Goal: Ask a question

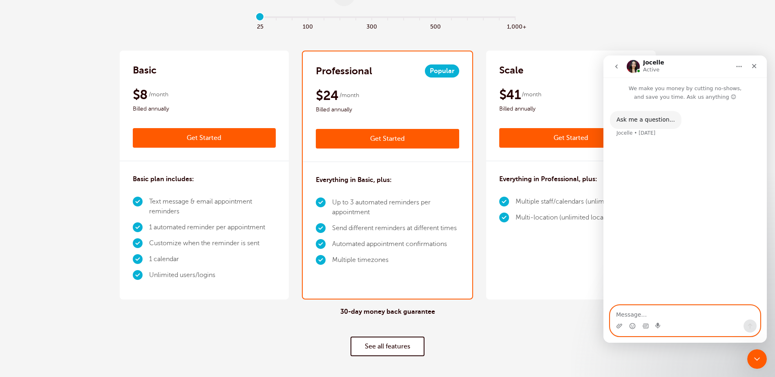
click at [658, 310] on textarea "Message…" at bounding box center [684, 313] width 149 height 14
click at [668, 314] on textarea "Message…" at bounding box center [684, 313] width 149 height 14
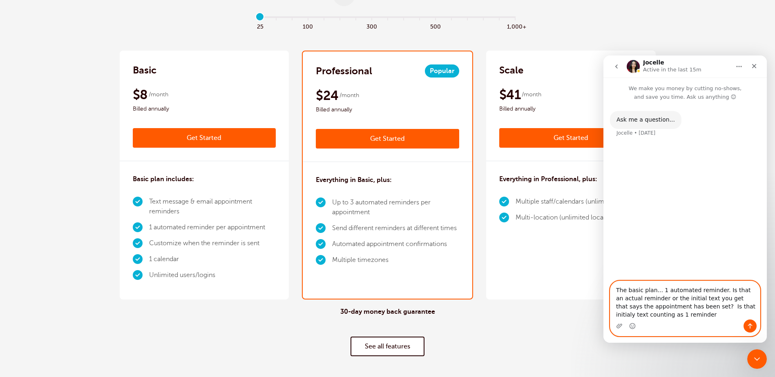
type textarea "The basic plan... 1 automated reminder. Is that an actual reminder or the initi…"
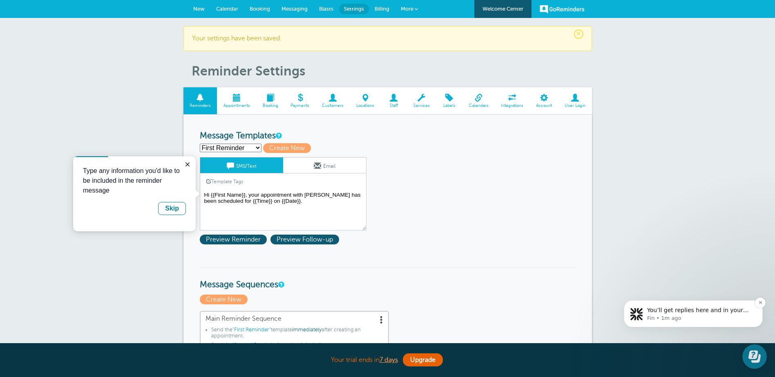
click at [676, 313] on span "You’ll get replies here and in your email: ✉️ teri@insuredamerica.com Our usual…" at bounding box center [698, 326] width 102 height 39
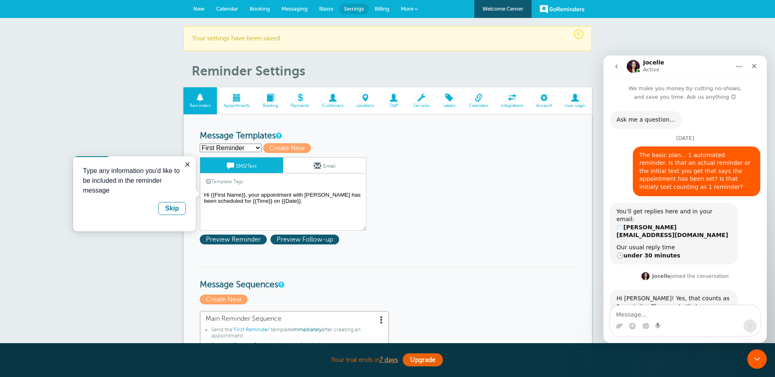
click at [669, 295] on div "Hi Teri! Yes, that counts as 1 reminder. Please note that you can customize wha…" at bounding box center [673, 315] width 114 height 40
click at [627, 295] on div "Hi Teri! Yes, that counts as 1 reminder. Please note that you can customize wha…" at bounding box center [673, 315] width 114 height 40
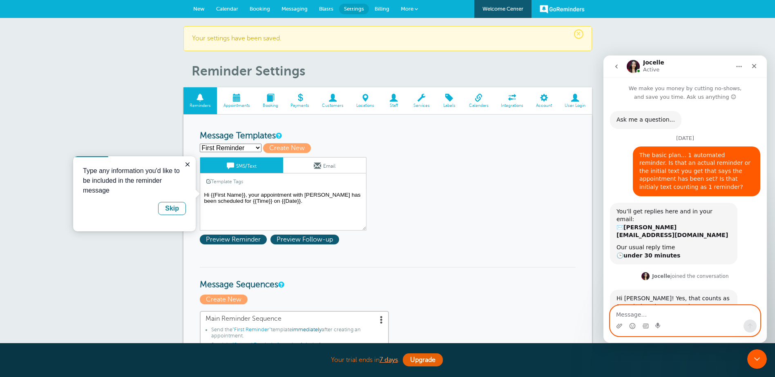
drag, startPoint x: 649, startPoint y: 312, endPoint x: 1384, endPoint y: 351, distance: 735.7
click at [649, 312] on textarea "Message…" at bounding box center [684, 313] width 149 height 14
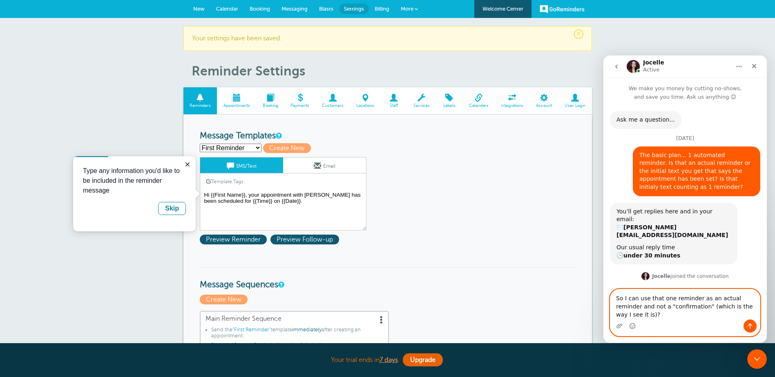
type textarea "So I can use that one reminder as an actual reminder and not a "confirmation" (…"
drag, startPoint x: 747, startPoint y: 327, endPoint x: 740, endPoint y: 327, distance: 6.5
click at [743, 327] on button "Send a message…" at bounding box center [749, 326] width 13 height 13
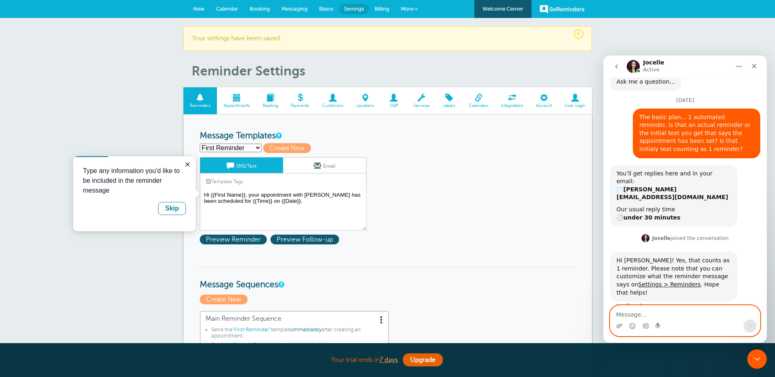
scroll to position [60, 0]
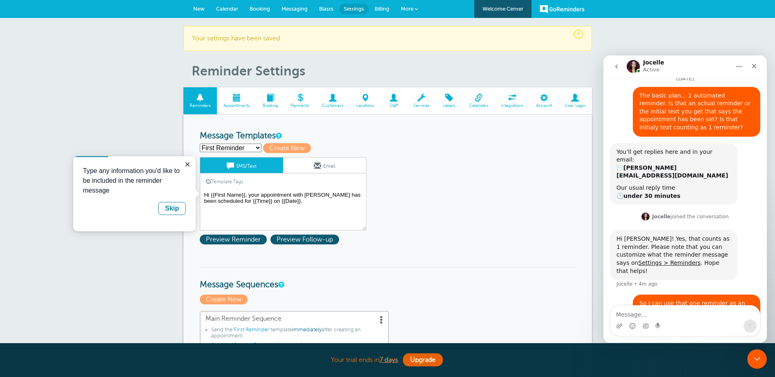
drag, startPoint x: 272, startPoint y: 331, endPoint x: 192, endPoint y: 175, distance: 175.4
click at [187, 165] on icon "Close guide" at bounding box center [187, 164] width 7 height 7
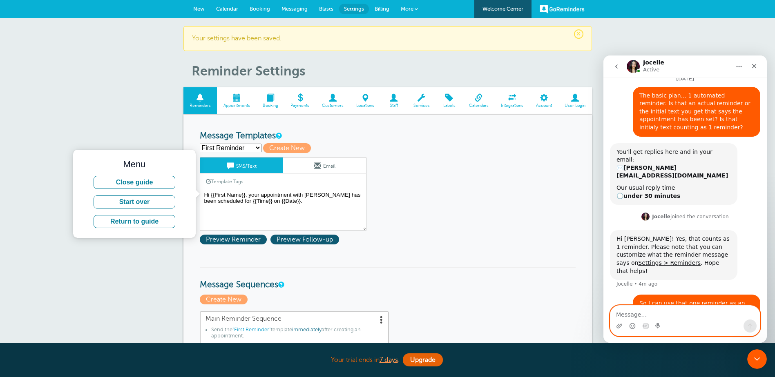
drag, startPoint x: 660, startPoint y: 313, endPoint x: 1383, endPoint y: 318, distance: 723.3
click at [660, 313] on textarea "Message…" at bounding box center [684, 313] width 149 height 14
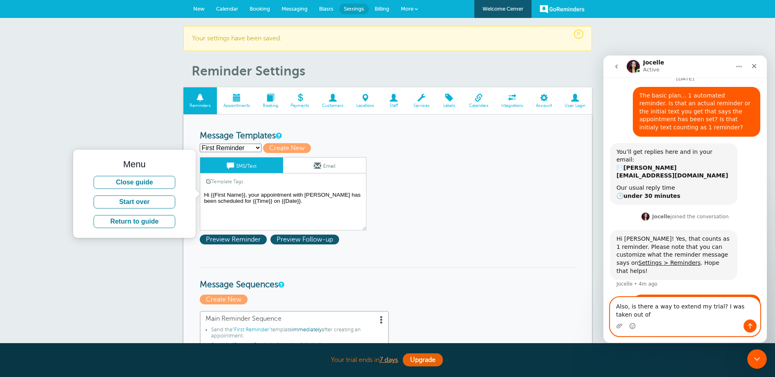
scroll to position [68, 0]
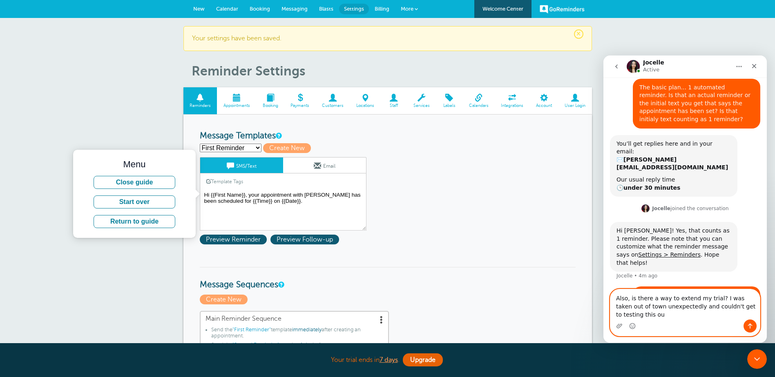
type textarea "Also, is there a way to extend my trial? I was taken out of town unexpectedly a…"
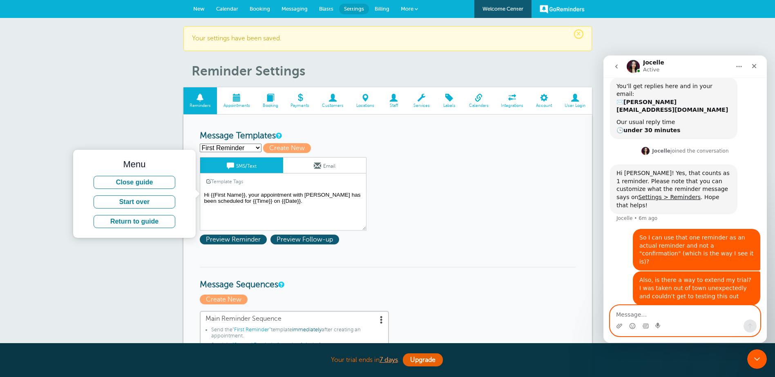
scroll to position [94, 0]
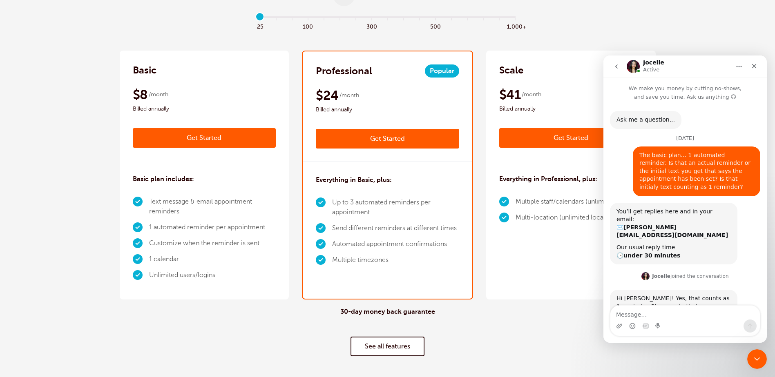
scroll to position [194, 0]
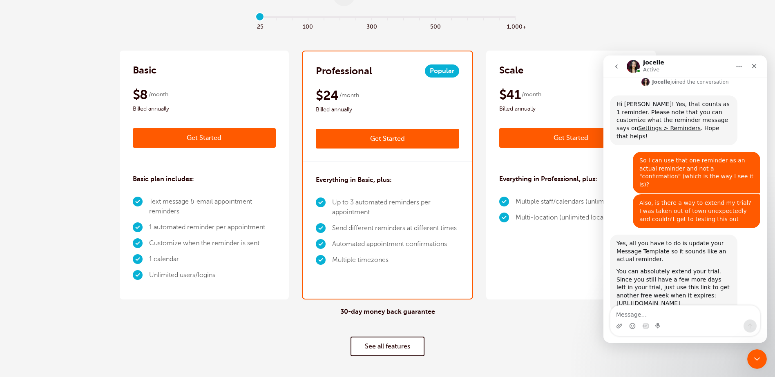
click at [674, 313] on textarea "Message…" at bounding box center [684, 313] width 149 height 14
type textarea "Thank you"
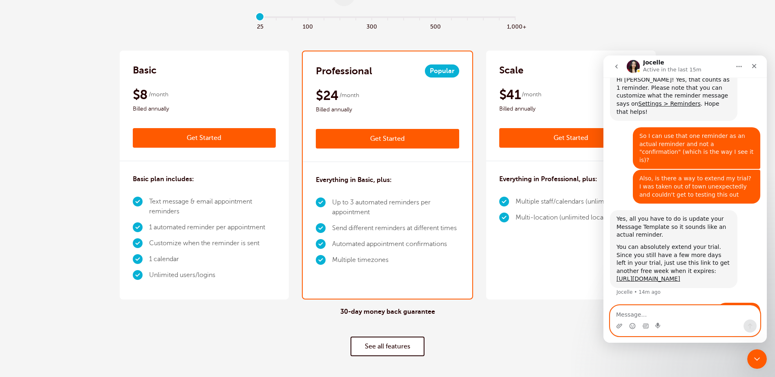
click at [669, 311] on textarea "Message…" at bounding box center [684, 313] width 149 height 14
type textarea "Ho do I block out non working hours?"
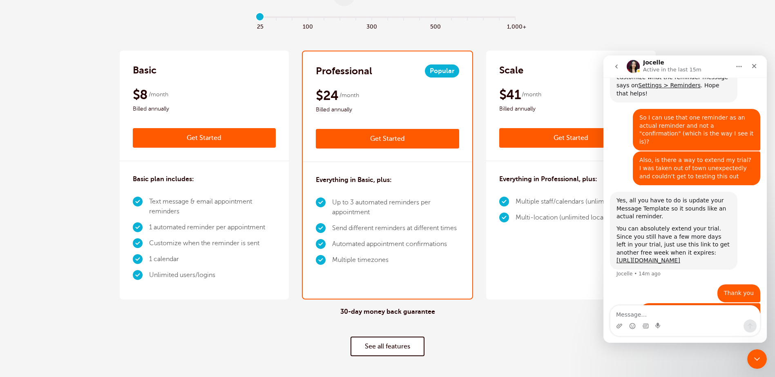
click at [545, 349] on div "30-day money back guarantee See all features" at bounding box center [388, 332] width 536 height 65
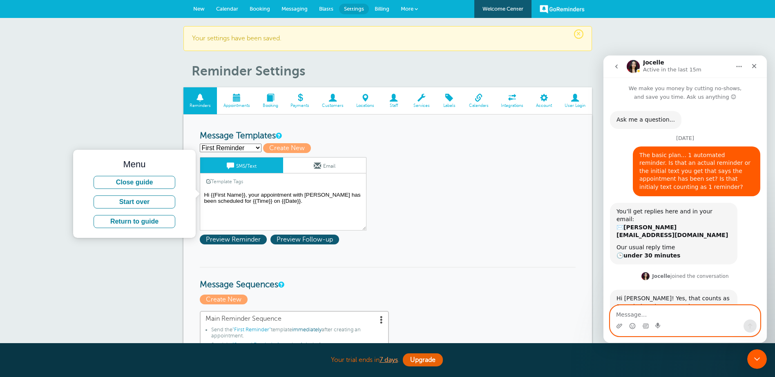
scroll to position [219, 0]
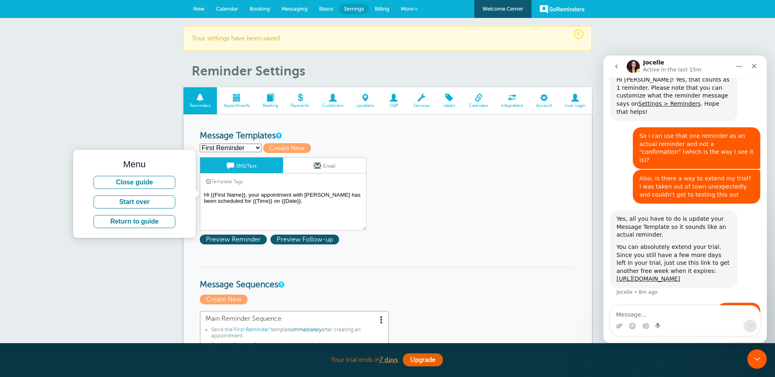
drag, startPoint x: 461, startPoint y: 169, endPoint x: 453, endPoint y: 168, distance: 7.4
drag, startPoint x: 138, startPoint y: 224, endPoint x: 139, endPoint y: 217, distance: 7.4
click at [138, 224] on button "Return to guide" at bounding box center [135, 221] width 82 height 13
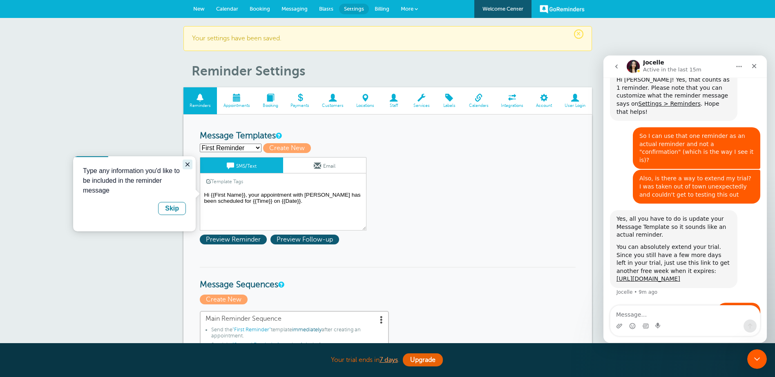
click at [190, 162] on icon "Close guide" at bounding box center [187, 164] width 7 height 7
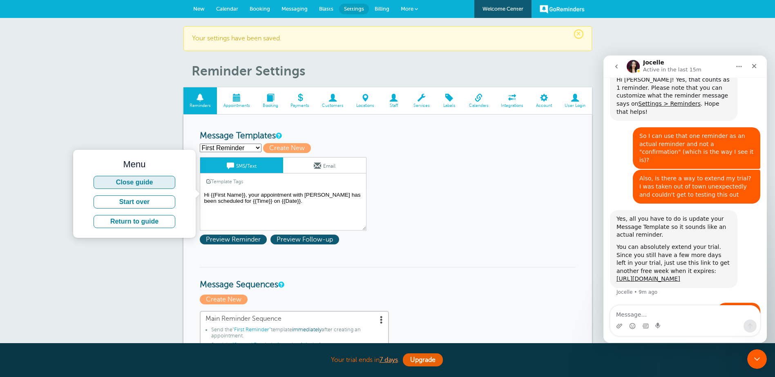
click at [143, 185] on button "Close guide" at bounding box center [135, 182] width 82 height 13
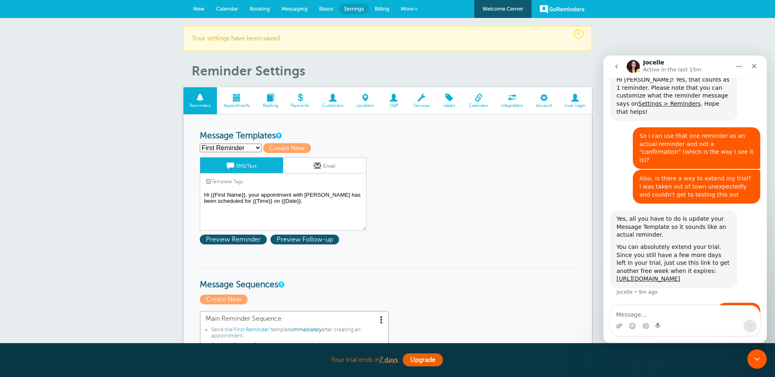
click at [424, 101] on span at bounding box center [421, 98] width 29 height 8
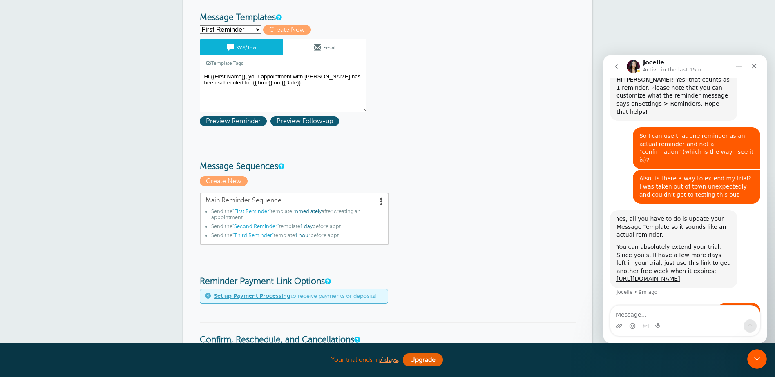
scroll to position [0, 0]
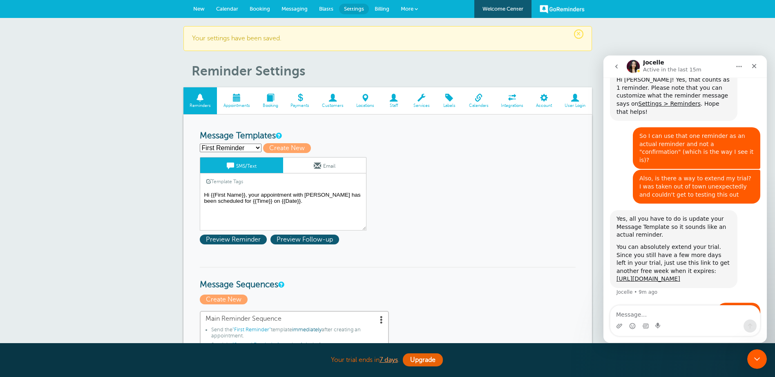
click at [251, 149] on select "First Reminder Second Reminder Third Reminder Create new..." at bounding box center [231, 148] width 62 height 9
click at [252, 148] on select "First Reminder Second Reminder Third Reminder Create new..." at bounding box center [231, 148] width 62 height 9
click at [414, 11] on link "More" at bounding box center [409, 9] width 29 height 18
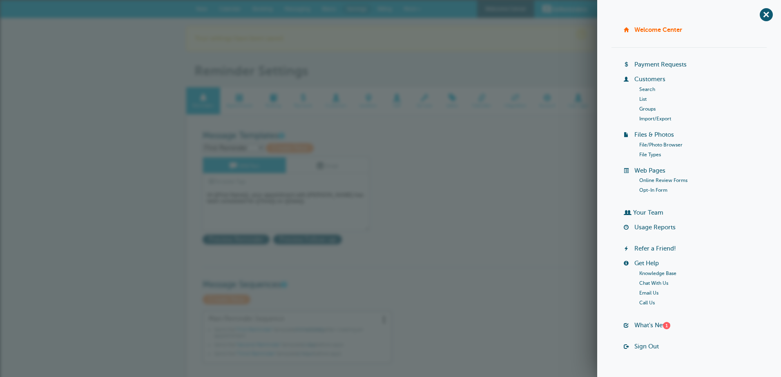
drag, startPoint x: 758, startPoint y: 17, endPoint x: 754, endPoint y: 20, distance: 4.4
click at [757, 17] on span "+" at bounding box center [766, 14] width 18 height 18
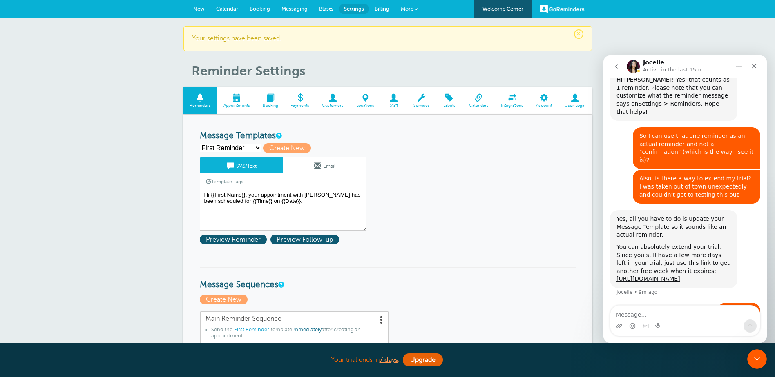
click at [237, 98] on span at bounding box center [236, 98] width 39 height 8
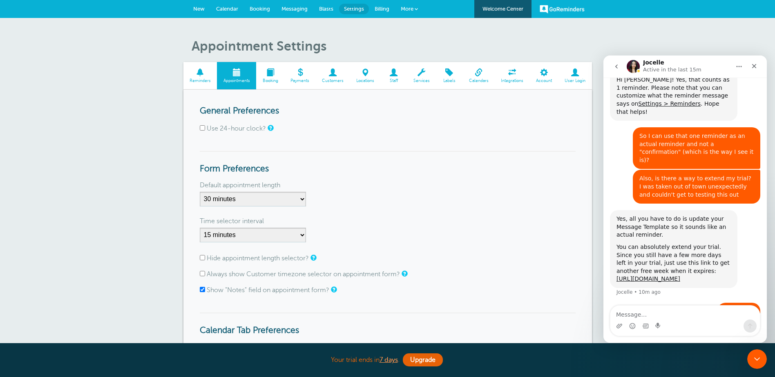
click at [266, 76] on span at bounding box center [270, 73] width 28 height 8
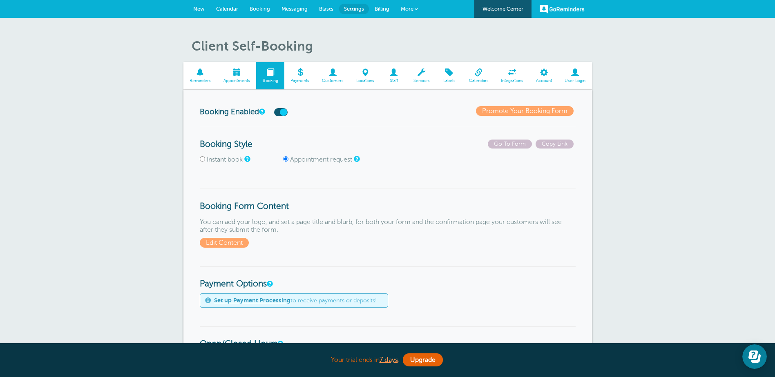
click at [506, 111] on link "Promote Your Booking Form" at bounding box center [525, 111] width 98 height 10
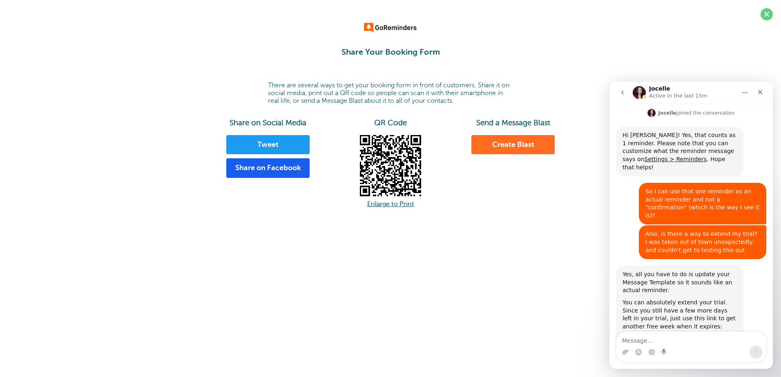
scroll to position [219, 0]
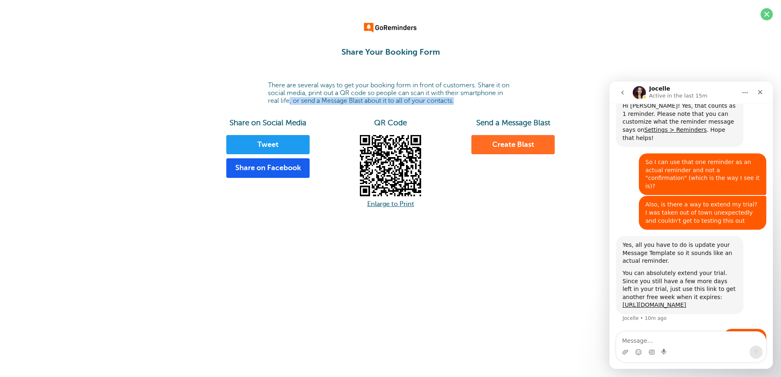
drag, startPoint x: 291, startPoint y: 100, endPoint x: 461, endPoint y: 98, distance: 170.3
click at [461, 98] on p "There are several ways to get your booking form in front of customers. Share it…" at bounding box center [390, 94] width 245 height 24
drag, startPoint x: 461, startPoint y: 98, endPoint x: 422, endPoint y: 92, distance: 39.3
click at [422, 92] on p "There are several ways to get your booking form in front of customers. Share it…" at bounding box center [390, 94] width 245 height 24
click at [512, 141] on link "Create Blast" at bounding box center [512, 145] width 83 height 20
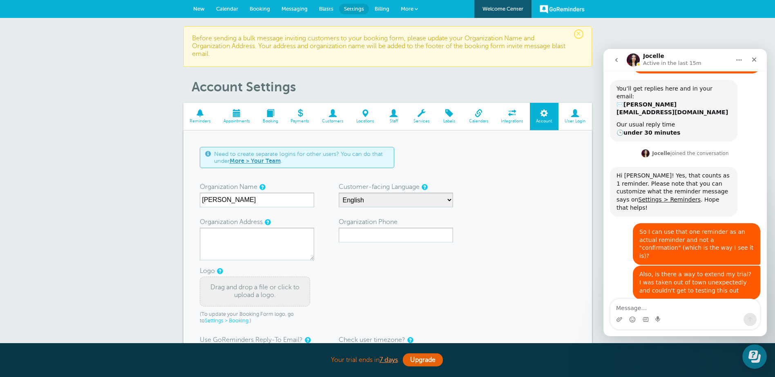
scroll to position [219, 0]
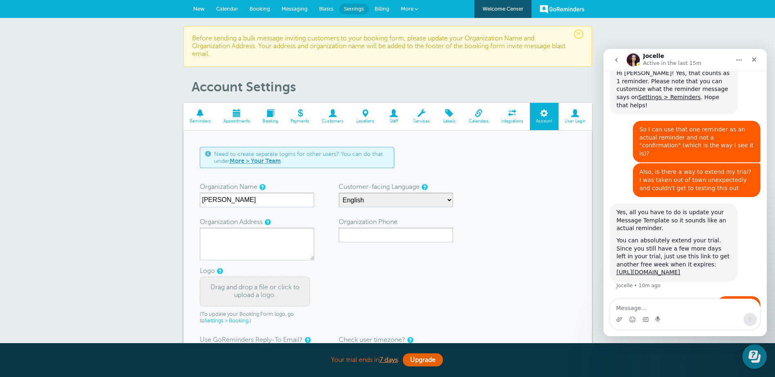
click at [741, 57] on icon "Home" at bounding box center [739, 60] width 7 height 7
click at [666, 30] on div "× Before sending a bulk message inviting customers to your booking form, please…" at bounding box center [387, 242] width 775 height 448
click at [559, 313] on form "Need to create separate logins for other users? You can do that under More > Yo…" at bounding box center [388, 267] width 376 height 240
click at [758, 57] on div "Close" at bounding box center [754, 59] width 15 height 15
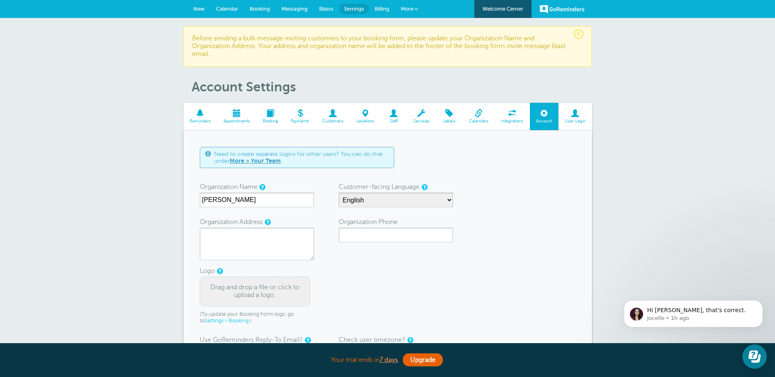
scroll to position [0, 0]
click at [676, 312] on span "Hi Teri, that's correct." at bounding box center [696, 310] width 99 height 7
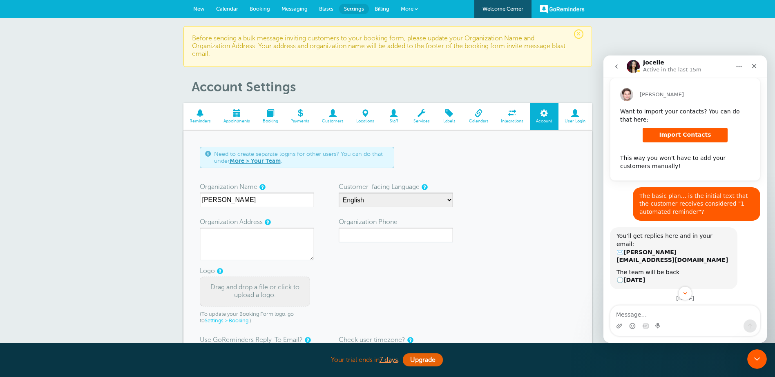
scroll to position [72, 0]
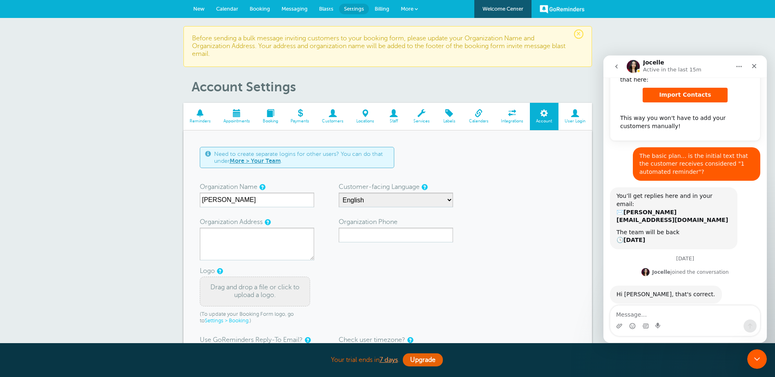
drag, startPoint x: 765, startPoint y: 165, endPoint x: 1384, endPoint y: 89, distance: 623.7
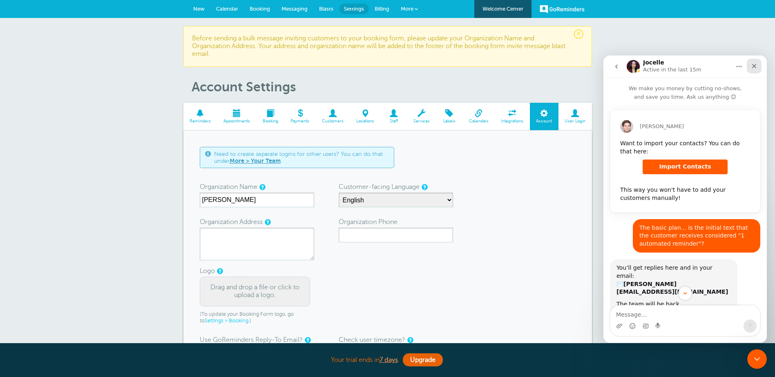
click at [754, 64] on icon "Close" at bounding box center [754, 66] width 7 height 7
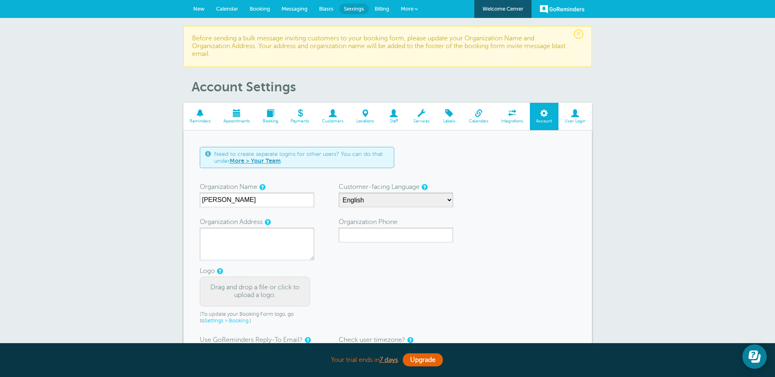
click at [274, 116] on span at bounding box center [270, 113] width 28 height 8
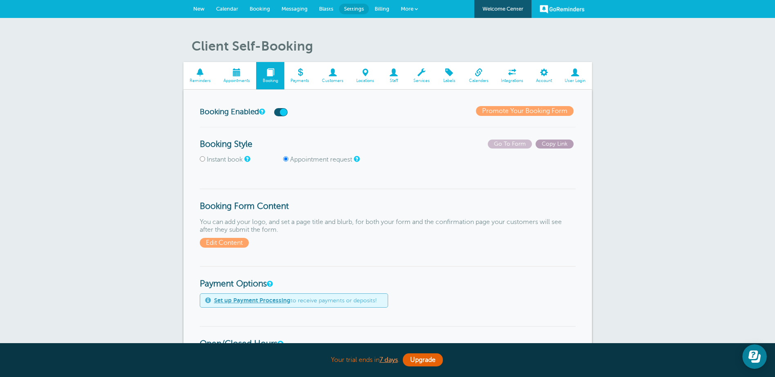
click at [557, 141] on span "Copy Link" at bounding box center [554, 144] width 38 height 9
drag, startPoint x: 557, startPoint y: 141, endPoint x: 551, endPoint y: 145, distance: 7.0
click at [551, 145] on span "Copy Link" at bounding box center [554, 144] width 38 height 9
click at [228, 8] on span "Calendar" at bounding box center [227, 9] width 22 height 6
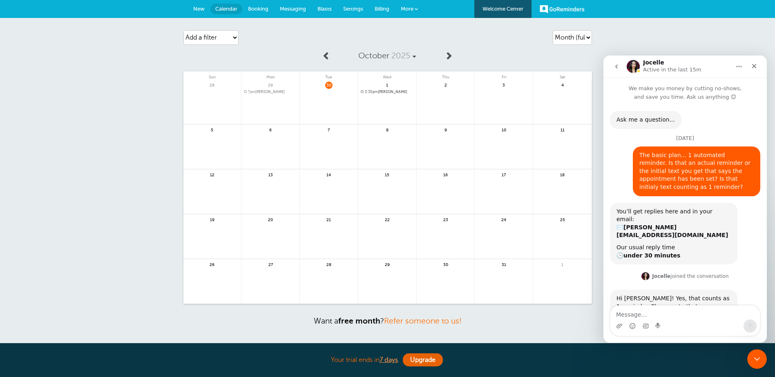
scroll to position [219, 0]
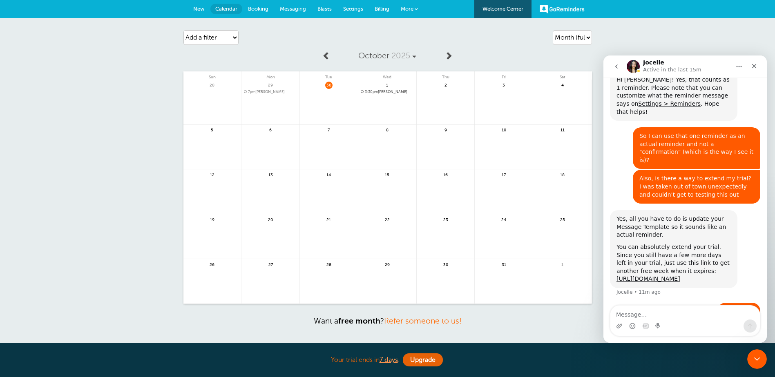
click at [395, 111] on link at bounding box center [387, 114] width 58 height 36
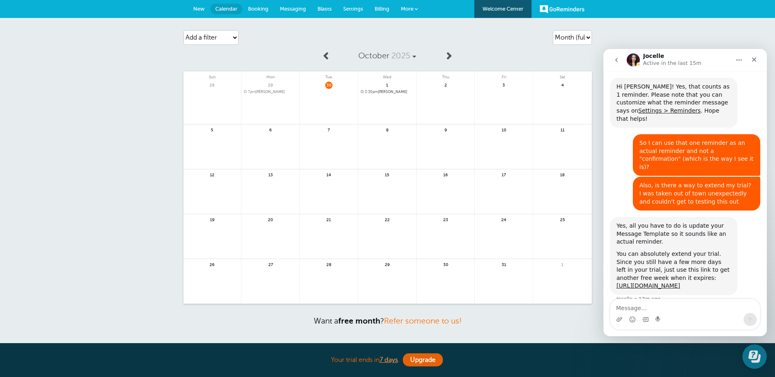
scroll to position [219, 0]
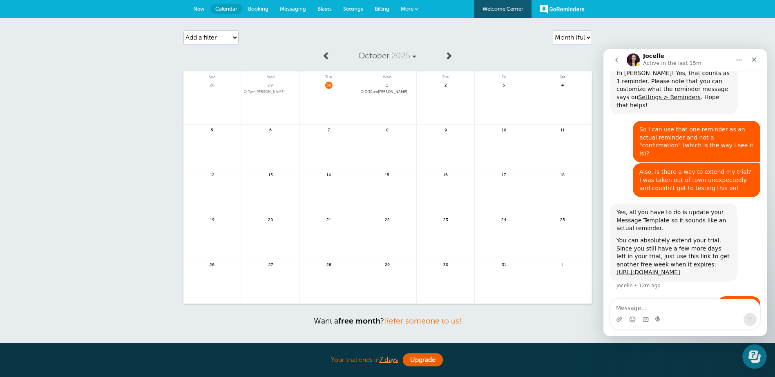
click at [223, 8] on span "Calendar" at bounding box center [226, 9] width 22 height 6
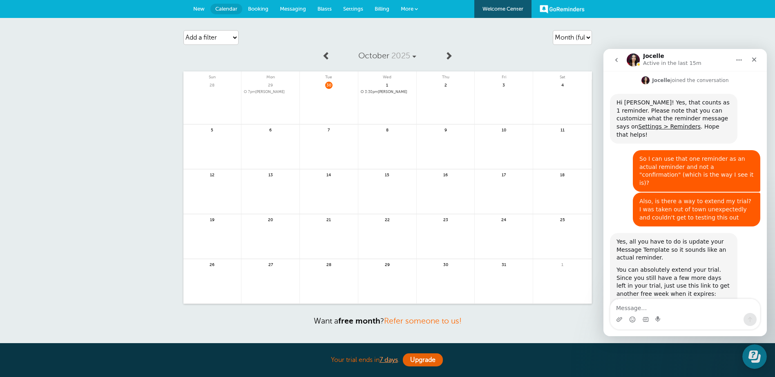
scroll to position [219, 0]
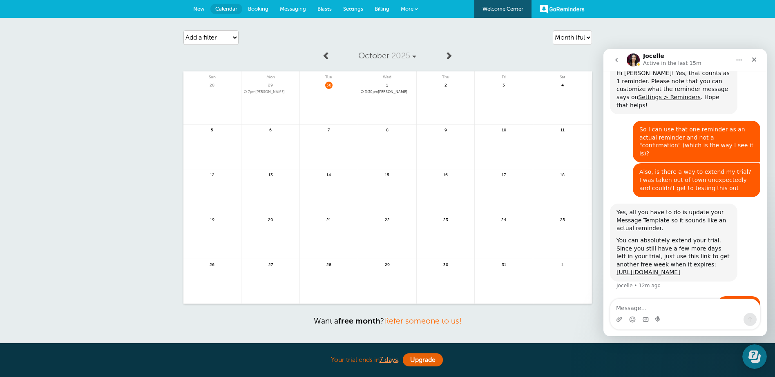
click at [358, 9] on span "Settings" at bounding box center [353, 9] width 20 height 6
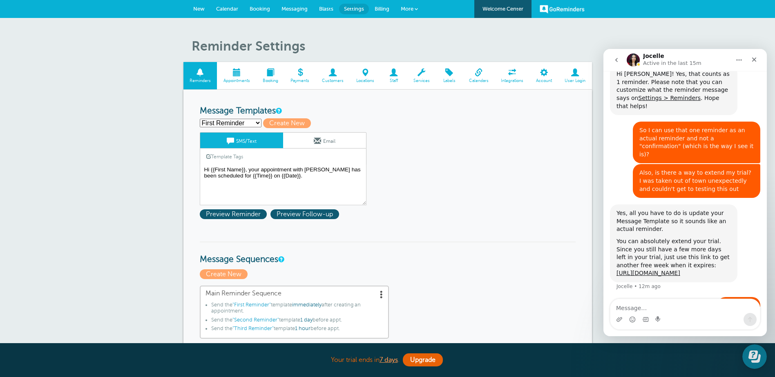
scroll to position [219, 0]
click at [478, 71] on span at bounding box center [478, 73] width 32 height 8
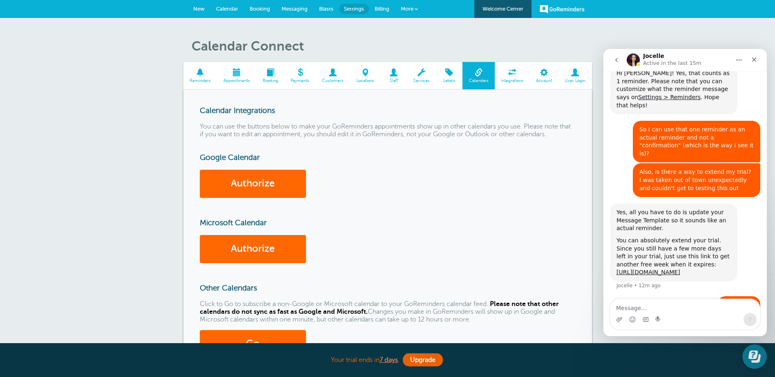
click at [509, 72] on span at bounding box center [512, 73] width 35 height 8
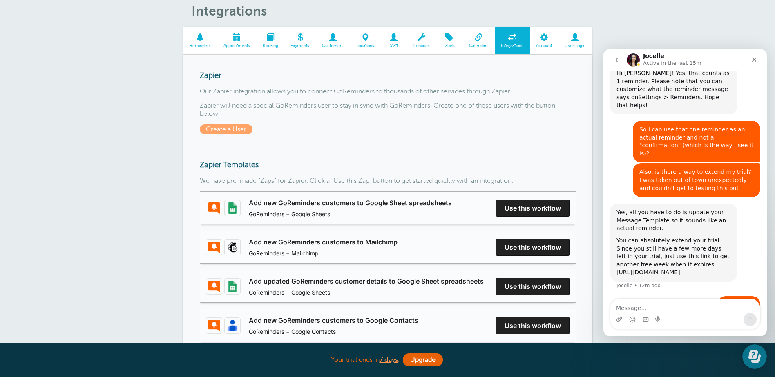
scroll to position [33, 0]
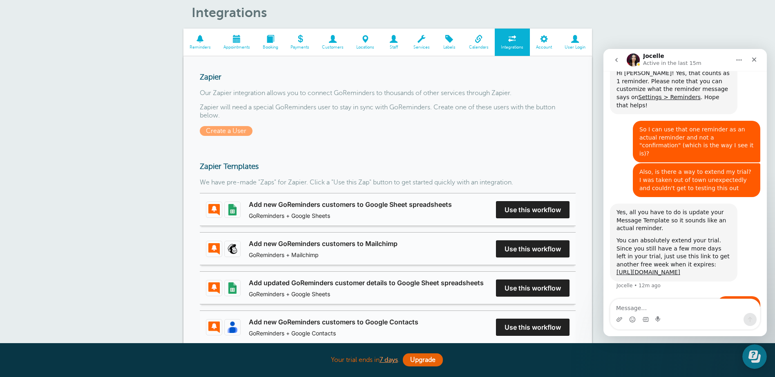
drag, startPoint x: 198, startPoint y: 39, endPoint x: 209, endPoint y: 48, distance: 13.6
click at [198, 39] on span at bounding box center [200, 39] width 34 height 8
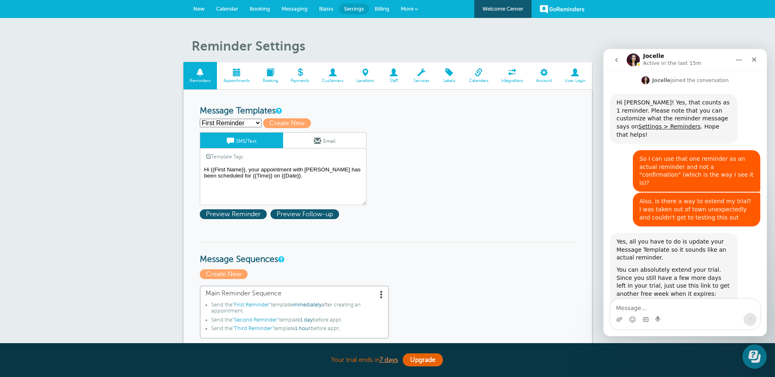
scroll to position [219, 0]
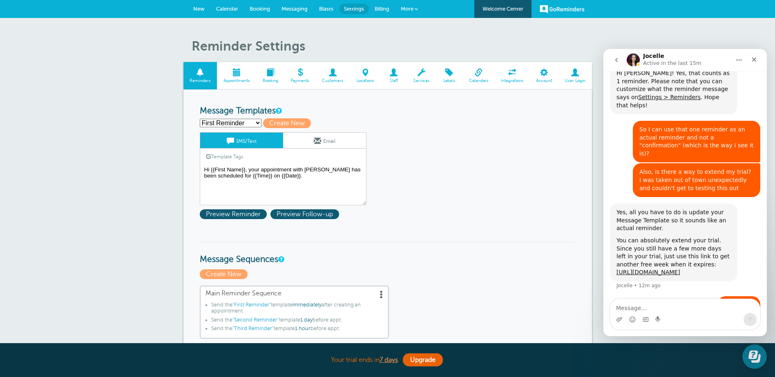
click at [230, 72] on span at bounding box center [236, 73] width 39 height 8
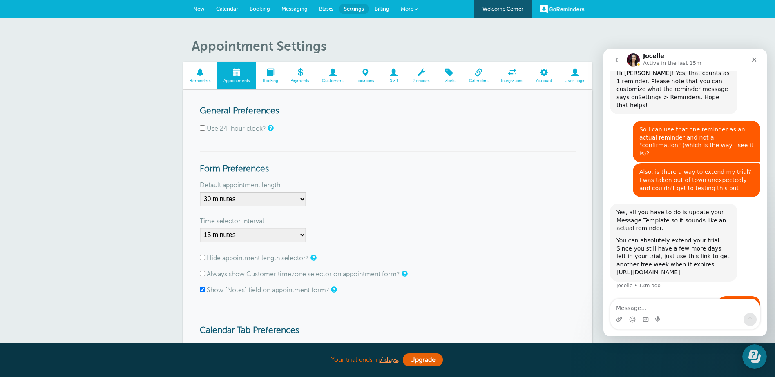
click at [419, 74] on span at bounding box center [421, 73] width 29 height 8
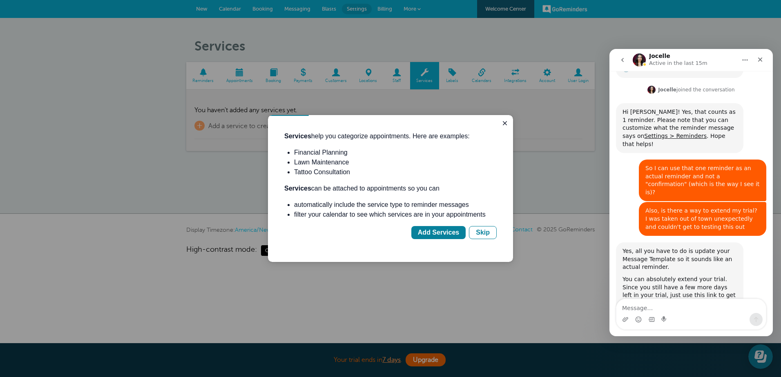
scroll to position [219, 0]
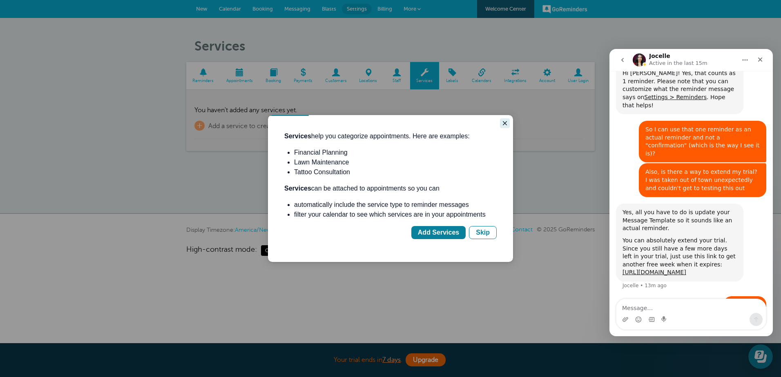
click at [505, 119] on button "Close guide" at bounding box center [505, 123] width 10 height 10
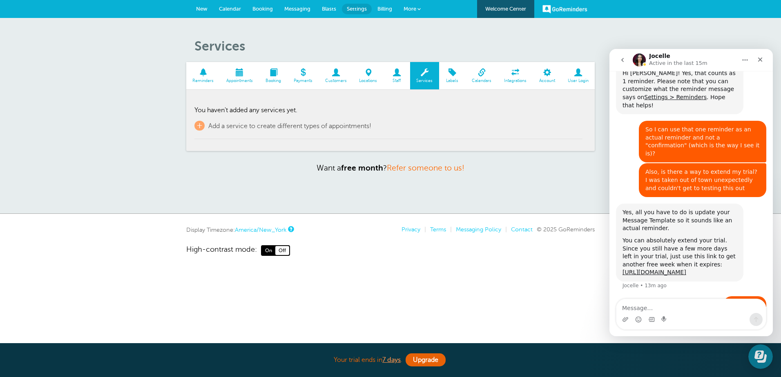
click at [546, 77] on link "Account" at bounding box center [547, 75] width 29 height 27
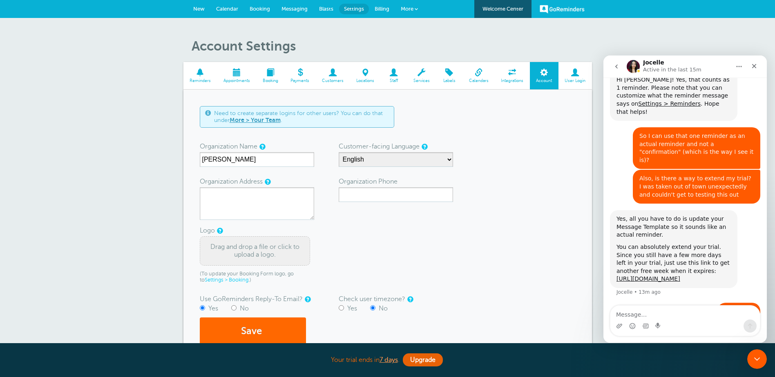
click at [512, 77] on link "Integrations" at bounding box center [512, 75] width 35 height 27
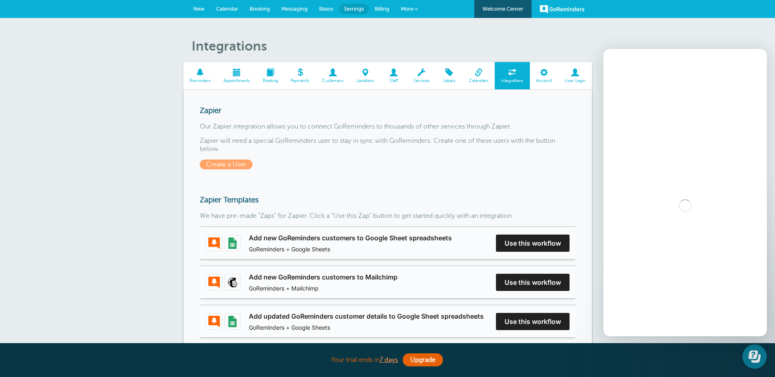
click at [449, 77] on link "Labels" at bounding box center [449, 75] width 27 height 27
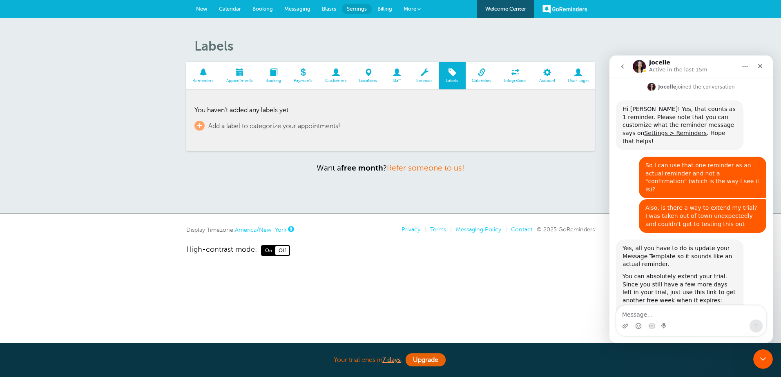
scroll to position [219, 0]
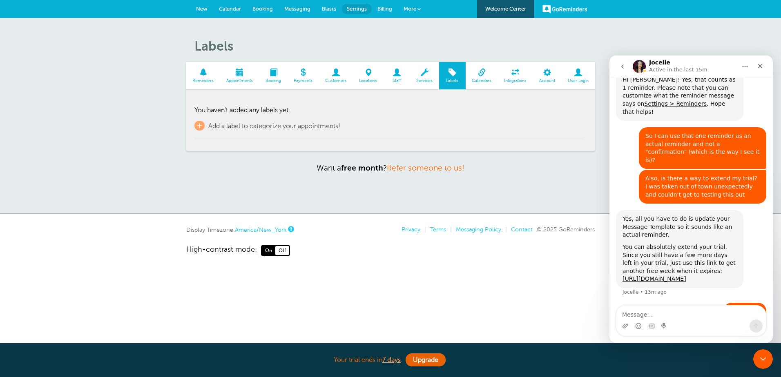
click at [421, 74] on span at bounding box center [424, 73] width 29 height 8
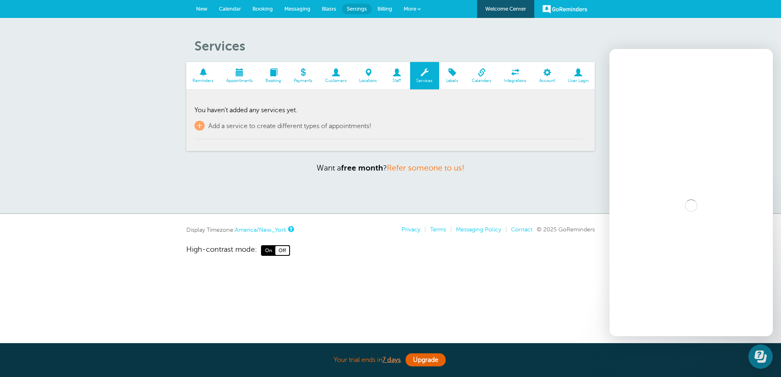
click at [394, 74] on span at bounding box center [396, 73] width 27 height 8
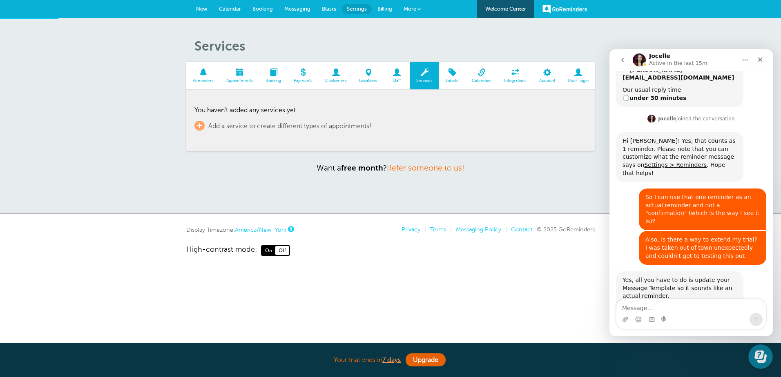
scroll to position [190, 0]
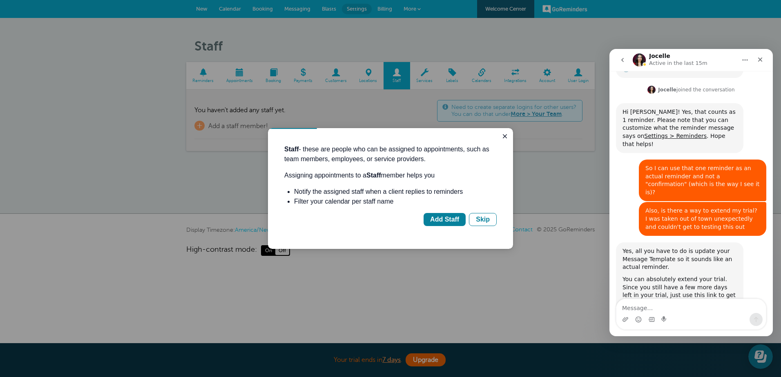
scroll to position [219, 0]
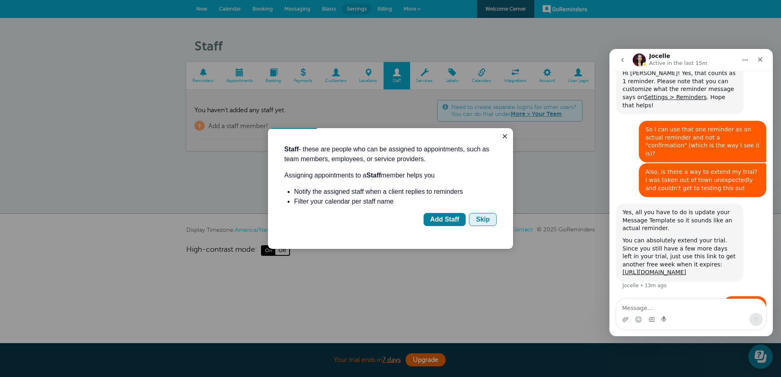
click at [482, 221] on div "Skip" at bounding box center [483, 220] width 14 height 10
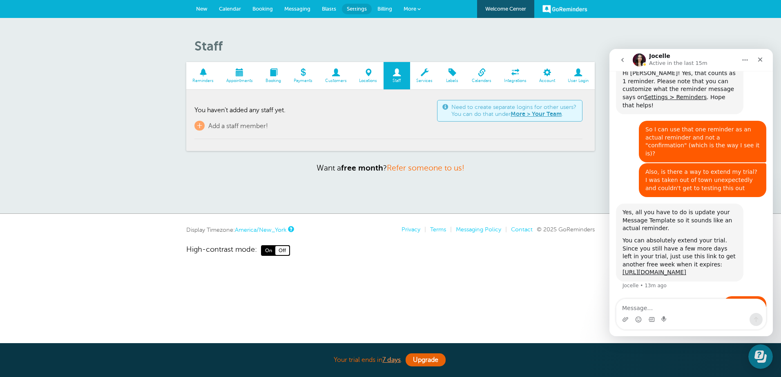
click at [337, 73] on span at bounding box center [336, 73] width 34 height 8
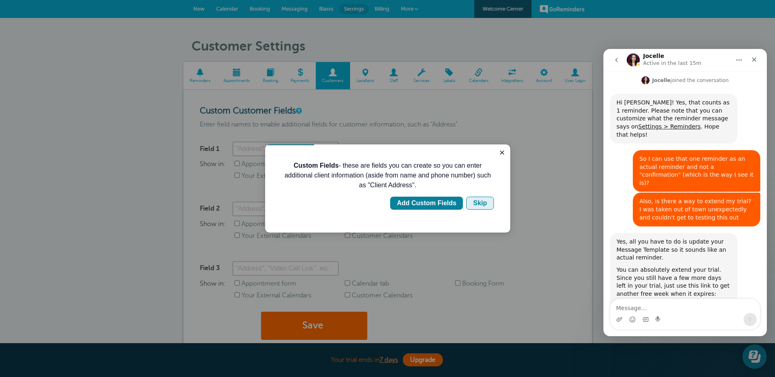
scroll to position [219, 0]
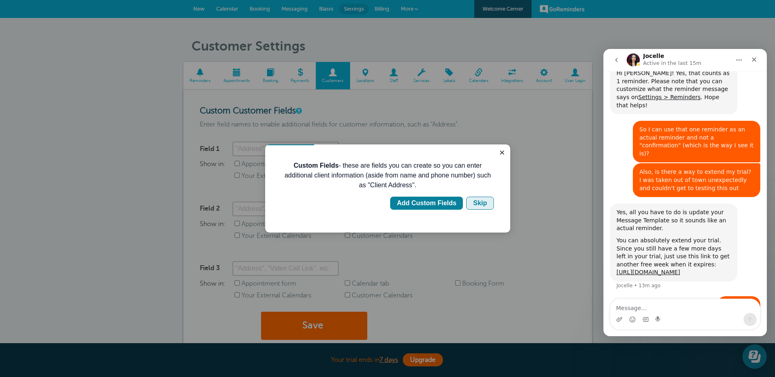
click at [479, 205] on div "Skip" at bounding box center [480, 203] width 14 height 10
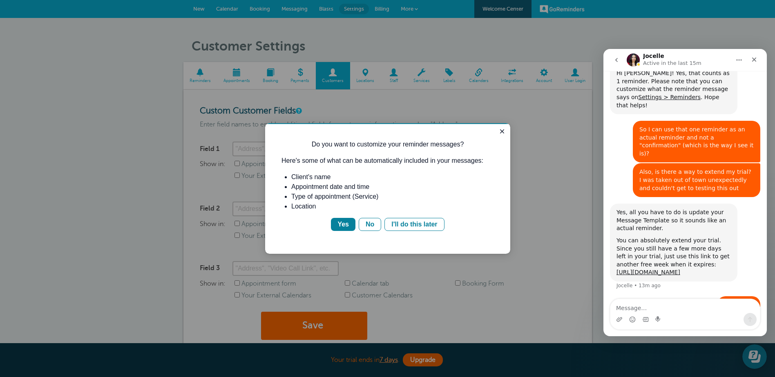
scroll to position [0, 0]
click at [501, 128] on icon "Close guide" at bounding box center [502, 131] width 7 height 7
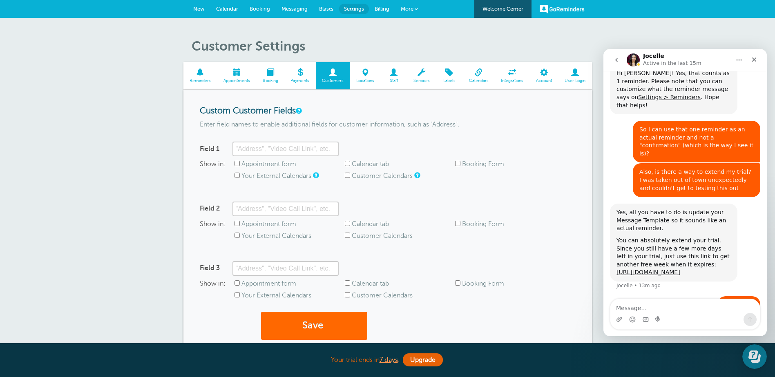
click at [229, 9] on span "Calendar" at bounding box center [227, 9] width 22 height 6
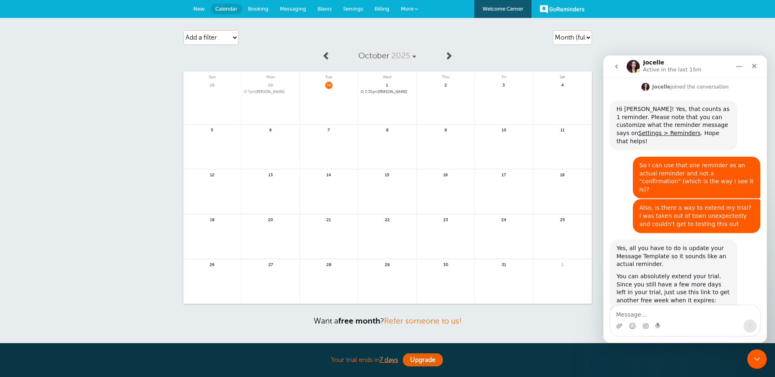
scroll to position [219, 0]
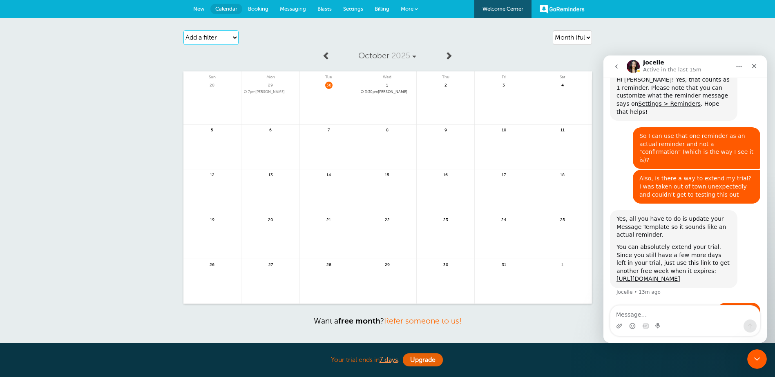
click at [234, 36] on select "Add a filter Customer Search Appointment Status Payment Status" at bounding box center [210, 37] width 55 height 15
click at [298, 49] on div "[DATE] Sun Mon Tue Wed Thu Fri Sat 28 29" at bounding box center [387, 175] width 408 height 257
click at [540, 60] on div "[DATE] Sun Mon Tue Wed Thu Fri Sat 28 29" at bounding box center [387, 175] width 408 height 257
